Goal: Task Accomplishment & Management: Use online tool/utility

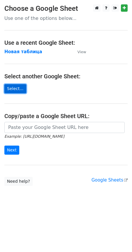
click at [16, 89] on link "Select..." at bounding box center [15, 88] width 22 height 9
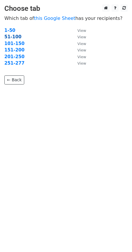
click at [7, 37] on strong "51-100" at bounding box center [12, 36] width 17 height 5
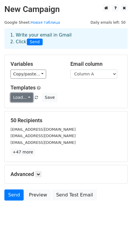
click at [29, 100] on link "Load..." at bounding box center [22, 97] width 23 height 9
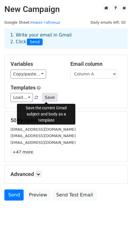
click at [49, 97] on button "Save" at bounding box center [49, 97] width 15 height 9
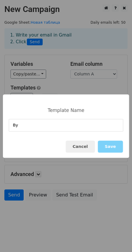
type input "В"
type input "Destine"
click at [109, 149] on button "Save" at bounding box center [110, 147] width 25 height 12
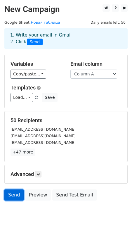
click at [13, 198] on link "Send" at bounding box center [13, 195] width 19 height 11
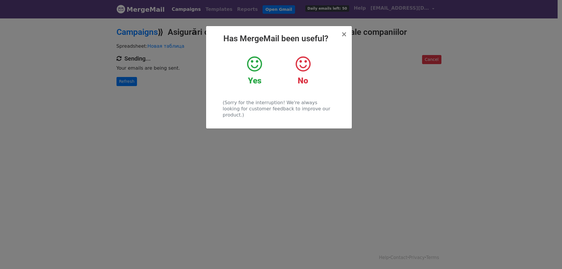
click at [256, 71] on icon at bounding box center [254, 64] width 15 height 18
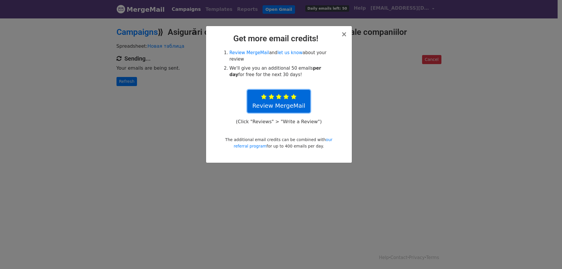
click at [294, 94] on icon at bounding box center [294, 97] width 6 height 6
click at [346, 34] on span "×" at bounding box center [344, 34] width 6 height 8
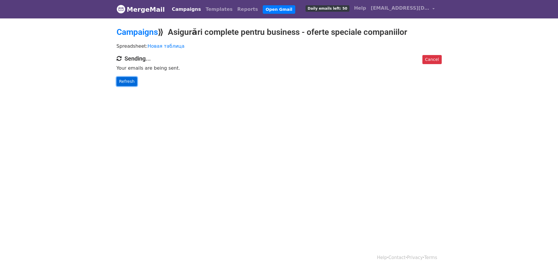
click at [128, 82] on link "Refresh" at bounding box center [127, 81] width 21 height 9
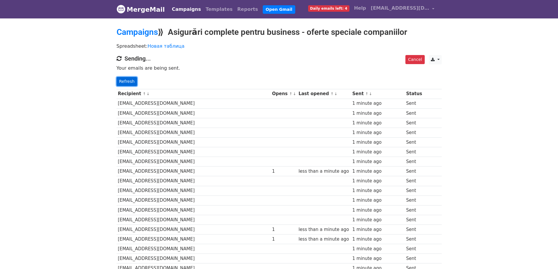
click at [127, 81] on link "Refresh" at bounding box center [127, 81] width 21 height 9
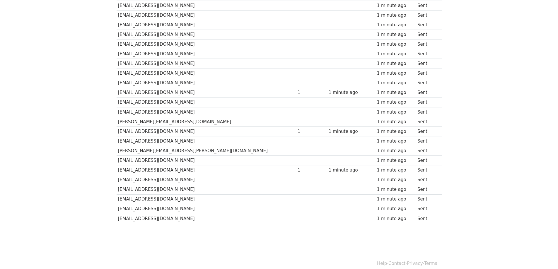
scroll to position [365, 0]
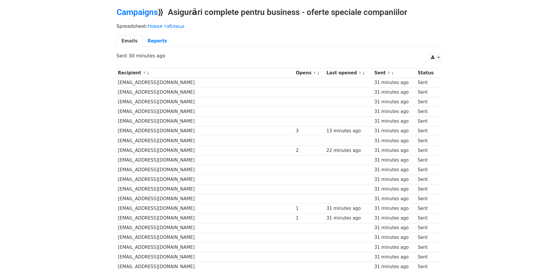
scroll to position [11, 0]
